Goal: Task Accomplishment & Management: Use online tool/utility

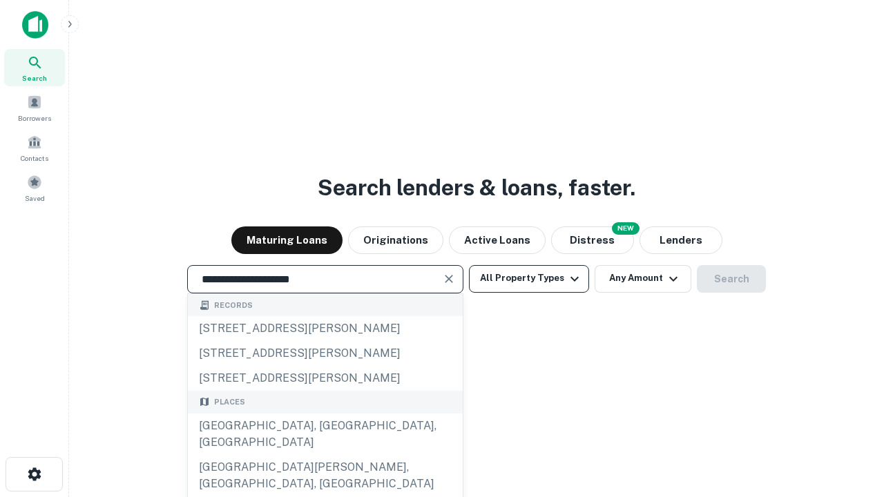
click at [324, 455] on div "[GEOGRAPHIC_DATA], [GEOGRAPHIC_DATA], [GEOGRAPHIC_DATA]" at bounding box center [325, 433] width 275 height 41
type input "**********"
click at [529, 278] on button "All Property Types" at bounding box center [529, 279] width 120 height 28
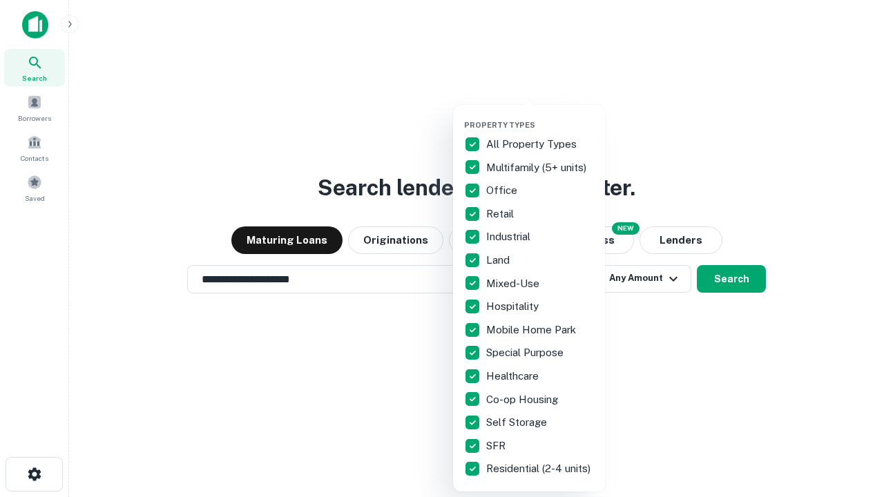
click at [540, 116] on button "button" at bounding box center [540, 116] width 152 height 1
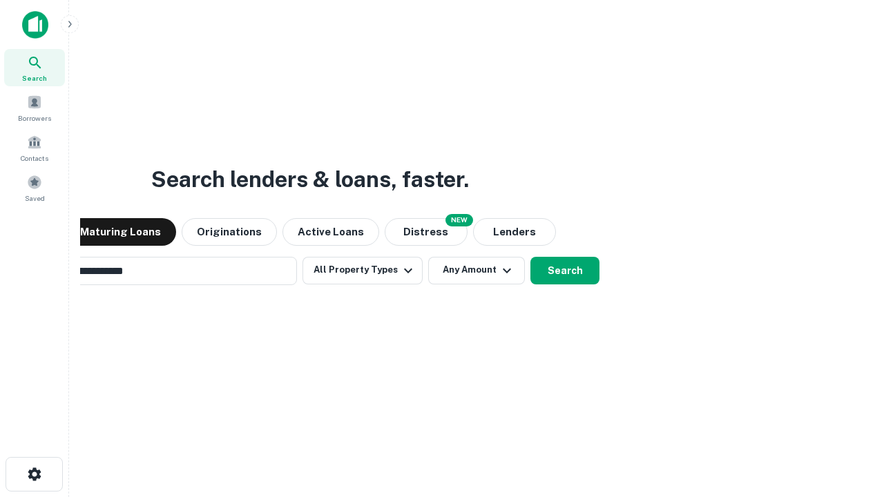
scroll to position [21, 0]
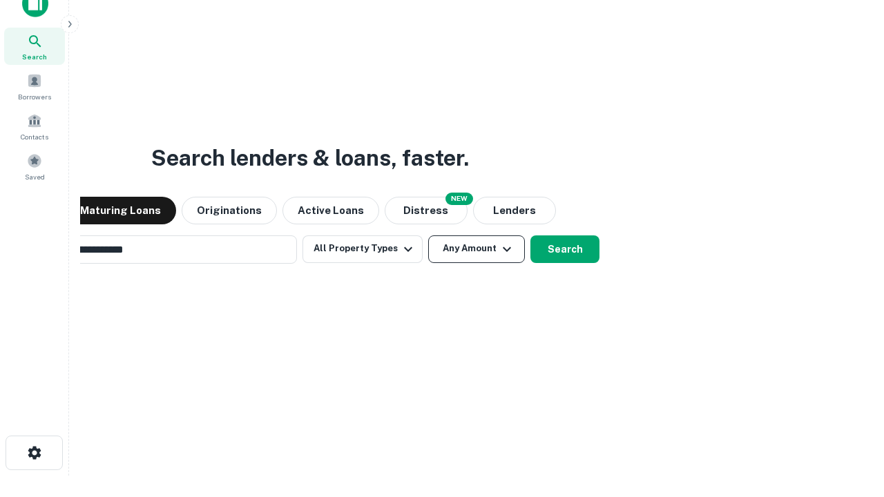
click at [428, 235] on button "Any Amount" at bounding box center [476, 249] width 97 height 28
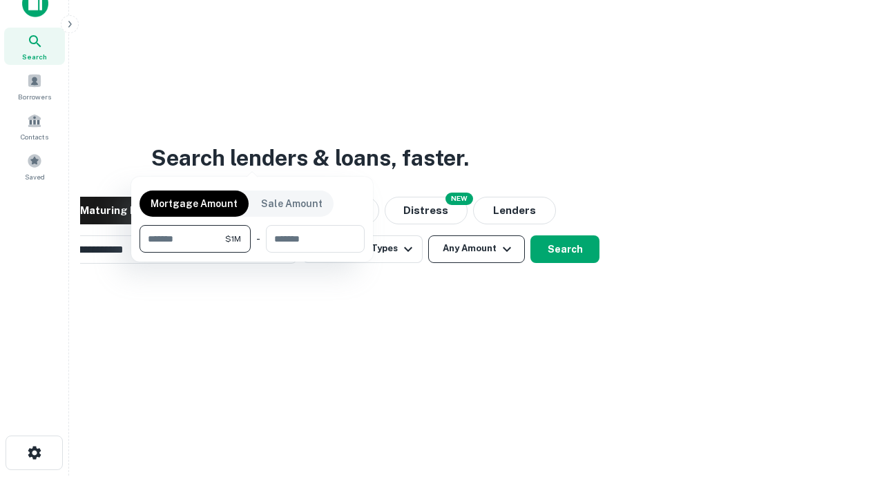
scroll to position [99, 391]
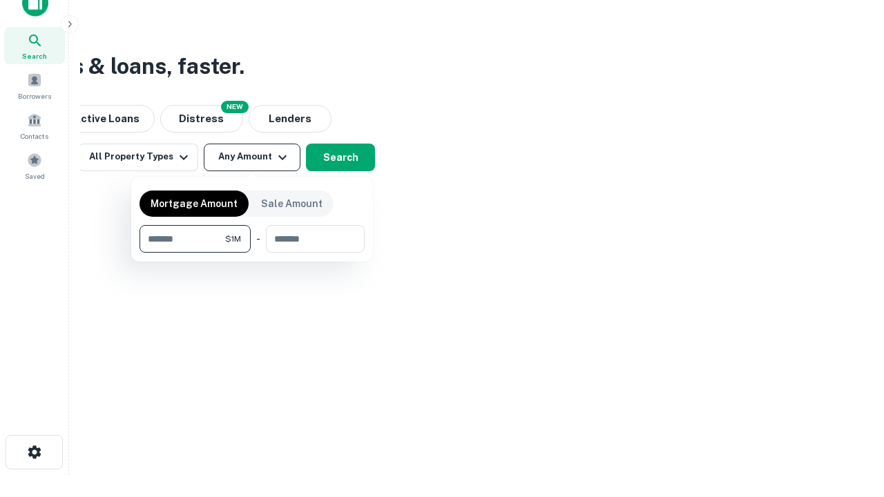
type input "*******"
click at [252, 253] on button "button" at bounding box center [251, 253] width 225 height 1
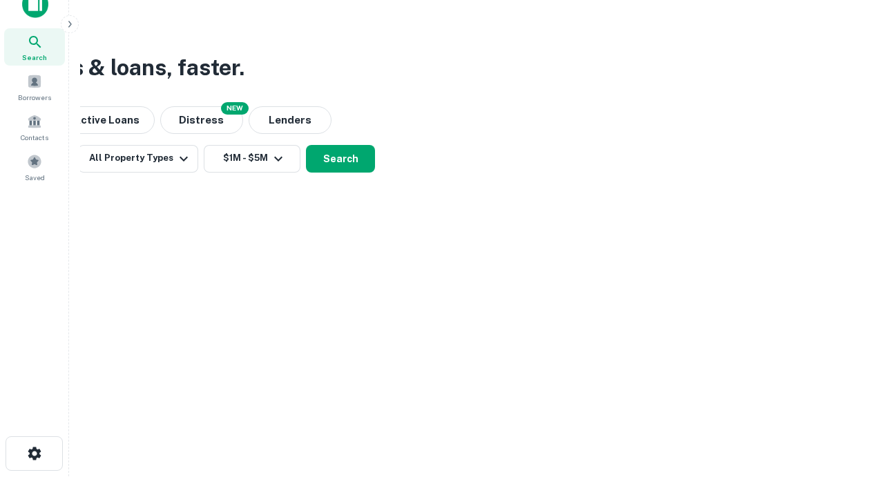
scroll to position [8, 255]
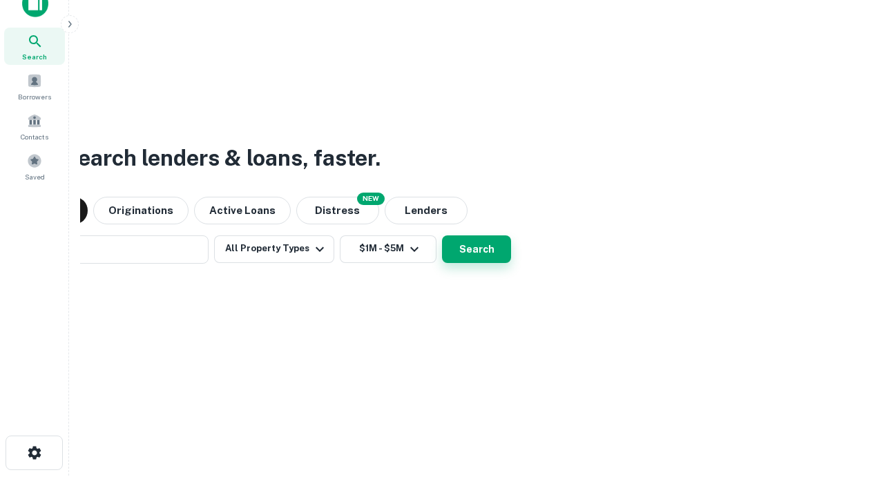
click at [442, 235] on button "Search" at bounding box center [476, 249] width 69 height 28
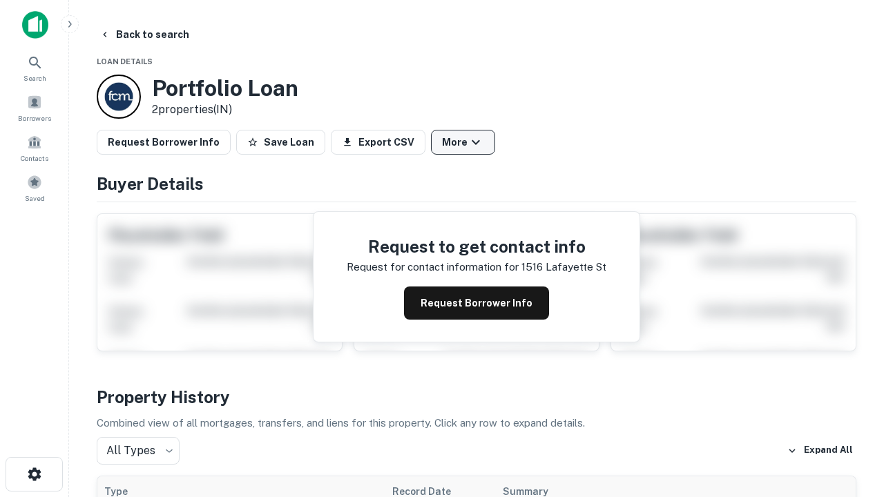
click at [463, 142] on button "More" at bounding box center [463, 142] width 64 height 25
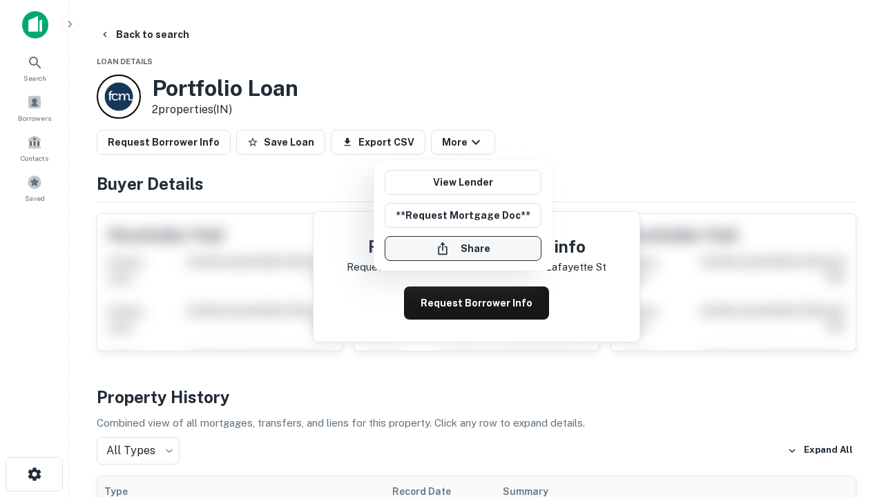
click at [463, 249] on button "Share" at bounding box center [462, 248] width 157 height 25
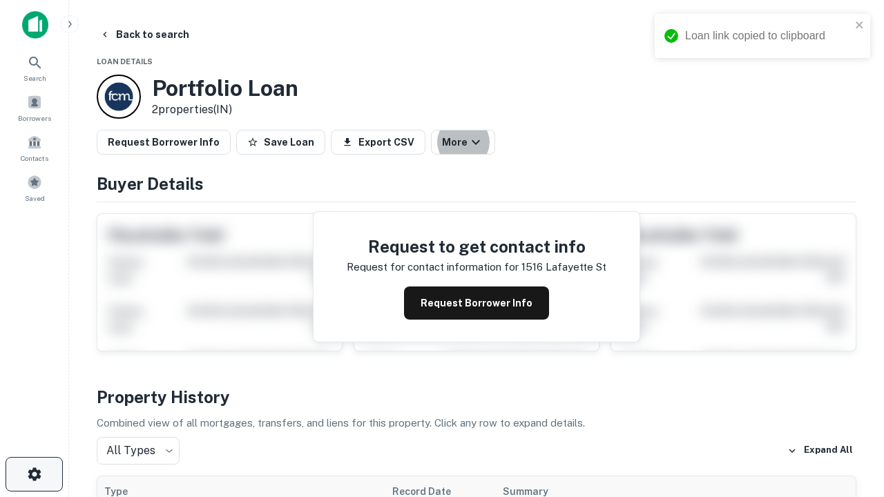
click at [34, 474] on icon "button" at bounding box center [34, 474] width 17 height 17
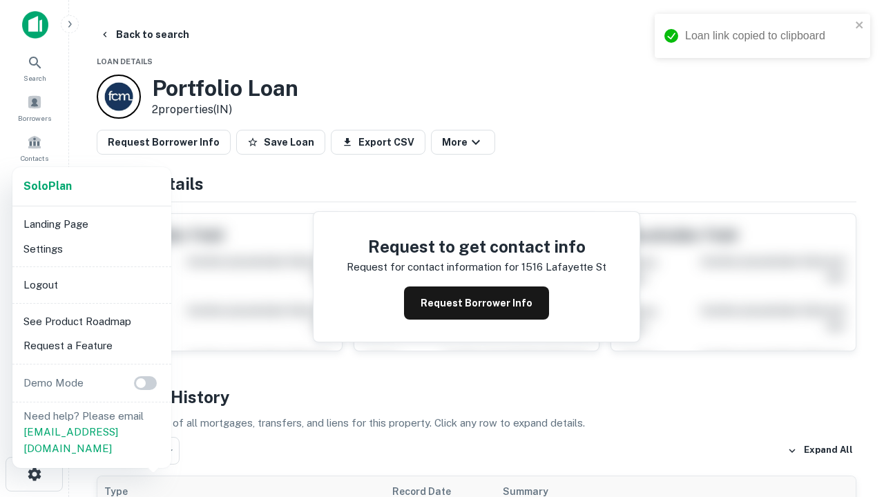
click at [91, 284] on li "Logout" at bounding box center [92, 285] width 148 height 25
